Goal: Entertainment & Leisure: Consume media (video, audio)

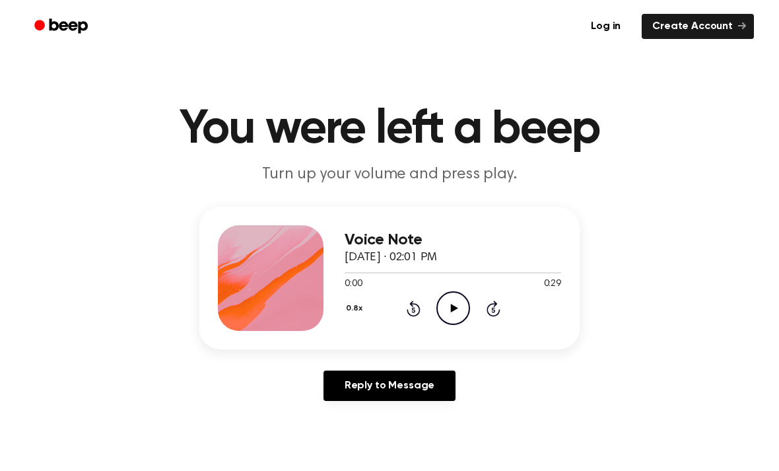
click at [452, 312] on icon "Play Audio" at bounding box center [453, 308] width 34 height 34
click at [461, 300] on icon "Pause Audio" at bounding box center [453, 308] width 34 height 34
click at [455, 306] on icon "Play Audio" at bounding box center [453, 308] width 34 height 34
click at [456, 316] on icon "Play Audio" at bounding box center [453, 308] width 34 height 34
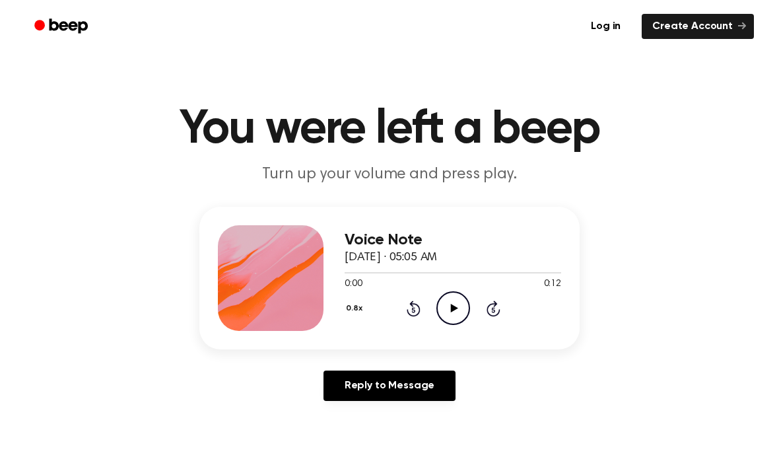
click at [459, 310] on icon "Play Audio" at bounding box center [453, 308] width 34 height 34
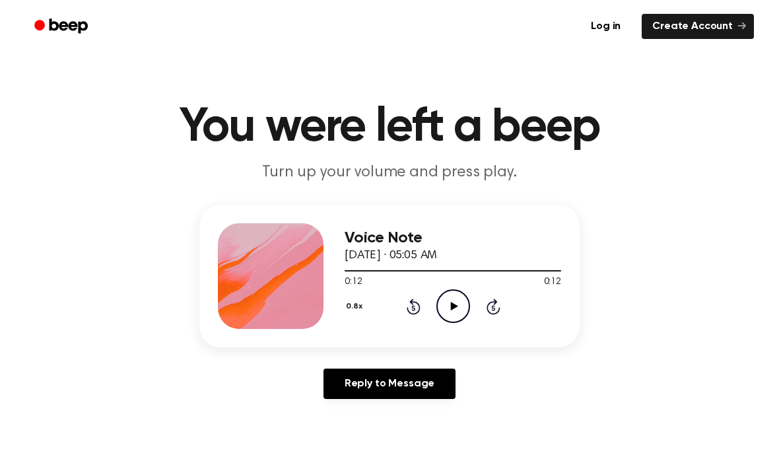
scroll to position [3, 0]
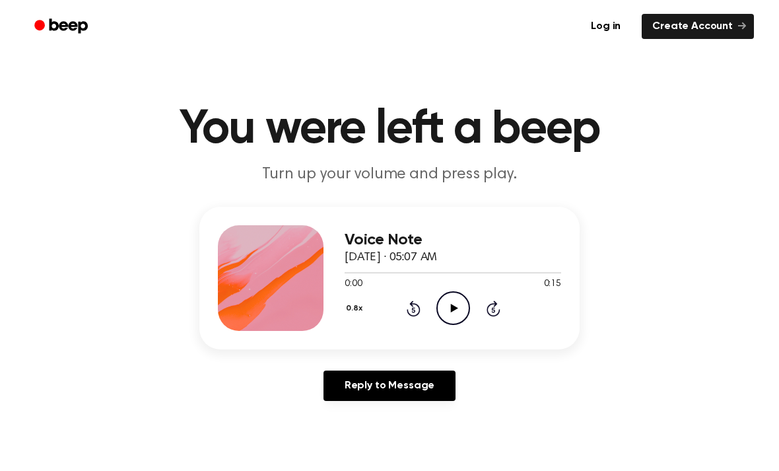
click at [460, 310] on icon "Play Audio" at bounding box center [453, 308] width 34 height 34
click at [448, 302] on icon "Play Audio" at bounding box center [453, 308] width 34 height 34
click at [467, 311] on icon "Play Audio" at bounding box center [453, 308] width 34 height 34
click at [383, 269] on div at bounding box center [452, 272] width 216 height 11
click at [459, 311] on icon "Play Audio" at bounding box center [453, 308] width 34 height 34
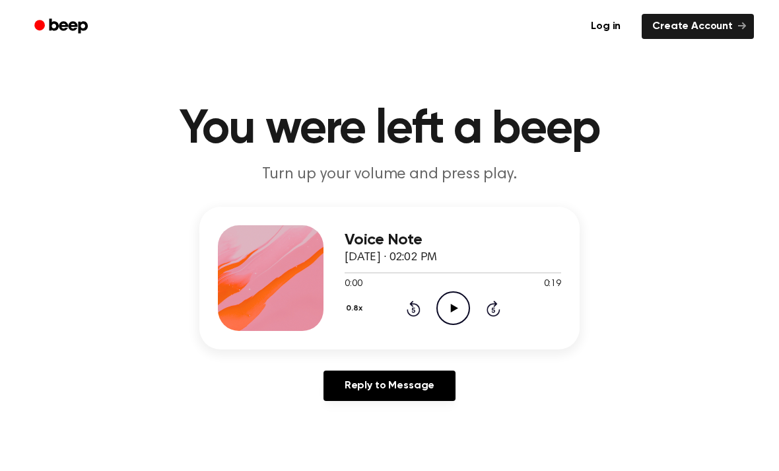
click at [460, 311] on icon "Play Audio" at bounding box center [453, 308] width 34 height 34
click at [459, 308] on icon "Play Audio" at bounding box center [453, 308] width 34 height 34
click at [350, 269] on div at bounding box center [452, 272] width 216 height 11
click at [451, 313] on icon "Play Audio" at bounding box center [453, 308] width 34 height 34
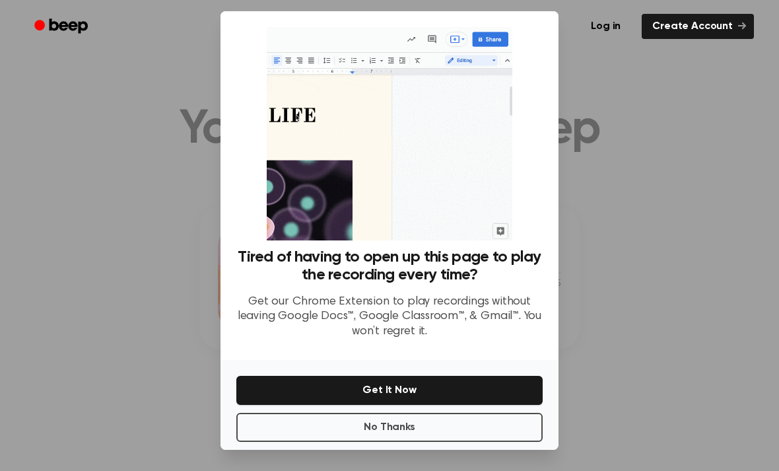
scroll to position [42, 0]
click at [430, 412] on button "No Thanks" at bounding box center [389, 426] width 306 height 29
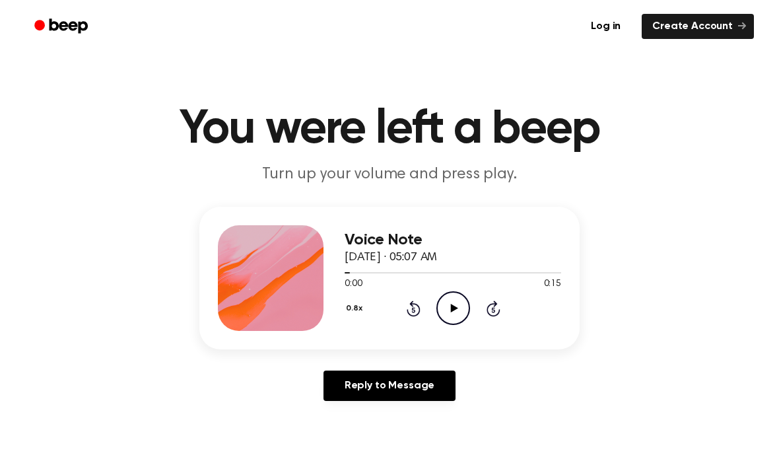
click at [454, 306] on icon "Play Audio" at bounding box center [453, 308] width 34 height 34
click at [465, 313] on icon "Pause Audio" at bounding box center [453, 308] width 34 height 34
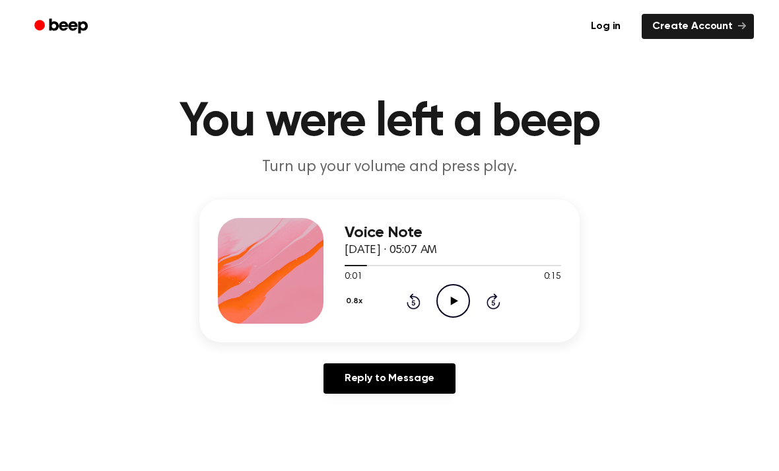
scroll to position [0, 0]
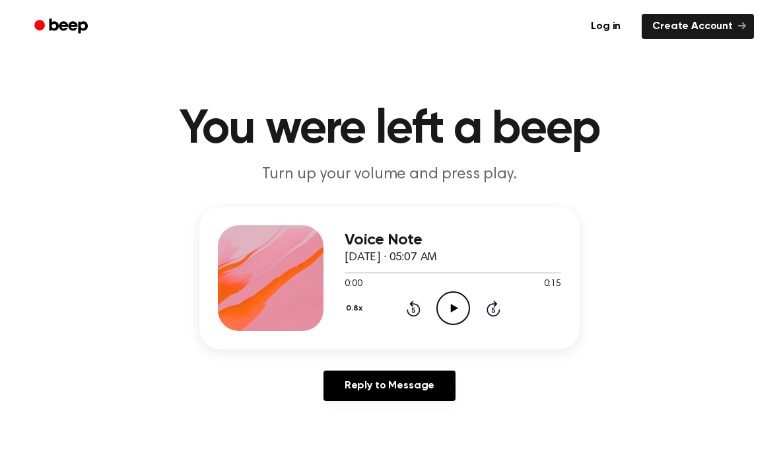
click at [459, 302] on icon "Play Audio" at bounding box center [453, 308] width 34 height 34
click at [438, 315] on circle at bounding box center [453, 308] width 32 height 32
click at [459, 307] on icon "Play Audio" at bounding box center [453, 308] width 34 height 34
click at [467, 308] on icon "Play Audio" at bounding box center [453, 308] width 34 height 34
click at [462, 308] on icon "Pause Audio" at bounding box center [453, 308] width 34 height 34
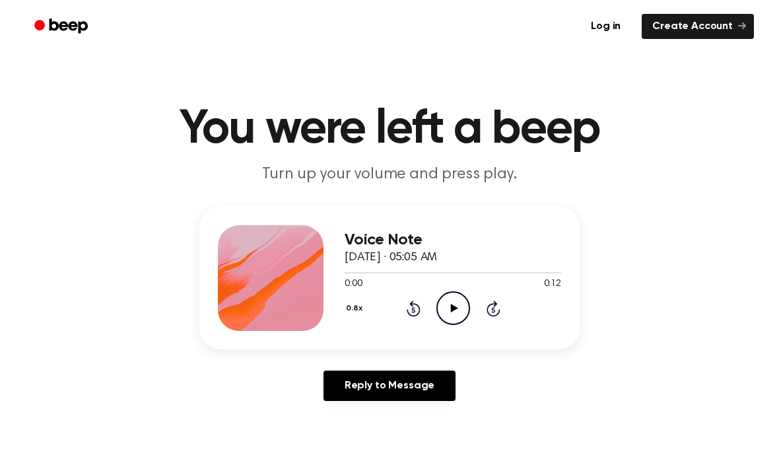
click at [459, 307] on icon "Play Audio" at bounding box center [453, 308] width 34 height 34
click at [457, 315] on icon "Play Audio" at bounding box center [453, 308] width 34 height 34
click at [459, 311] on icon "Play Audio" at bounding box center [453, 308] width 34 height 34
click at [361, 269] on div at bounding box center [452, 272] width 216 height 11
click at [365, 273] on div at bounding box center [452, 272] width 216 height 11
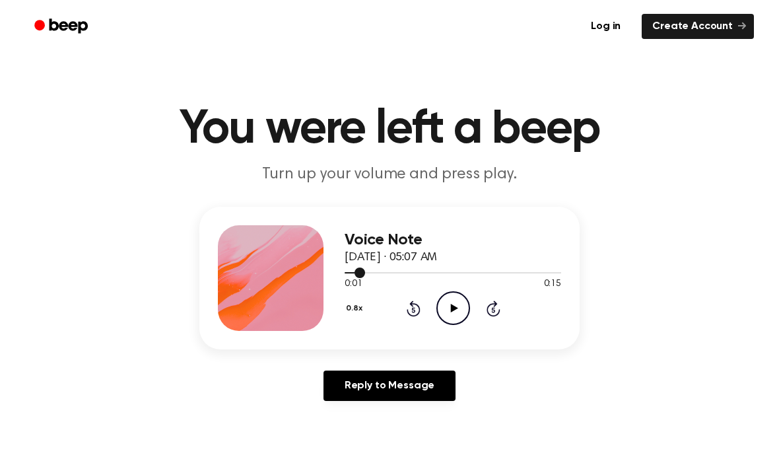
click at [364, 272] on span at bounding box center [359, 272] width 11 height 11
click at [459, 302] on icon "Play Audio" at bounding box center [453, 308] width 34 height 34
